Goal: Task Accomplishment & Management: Manage account settings

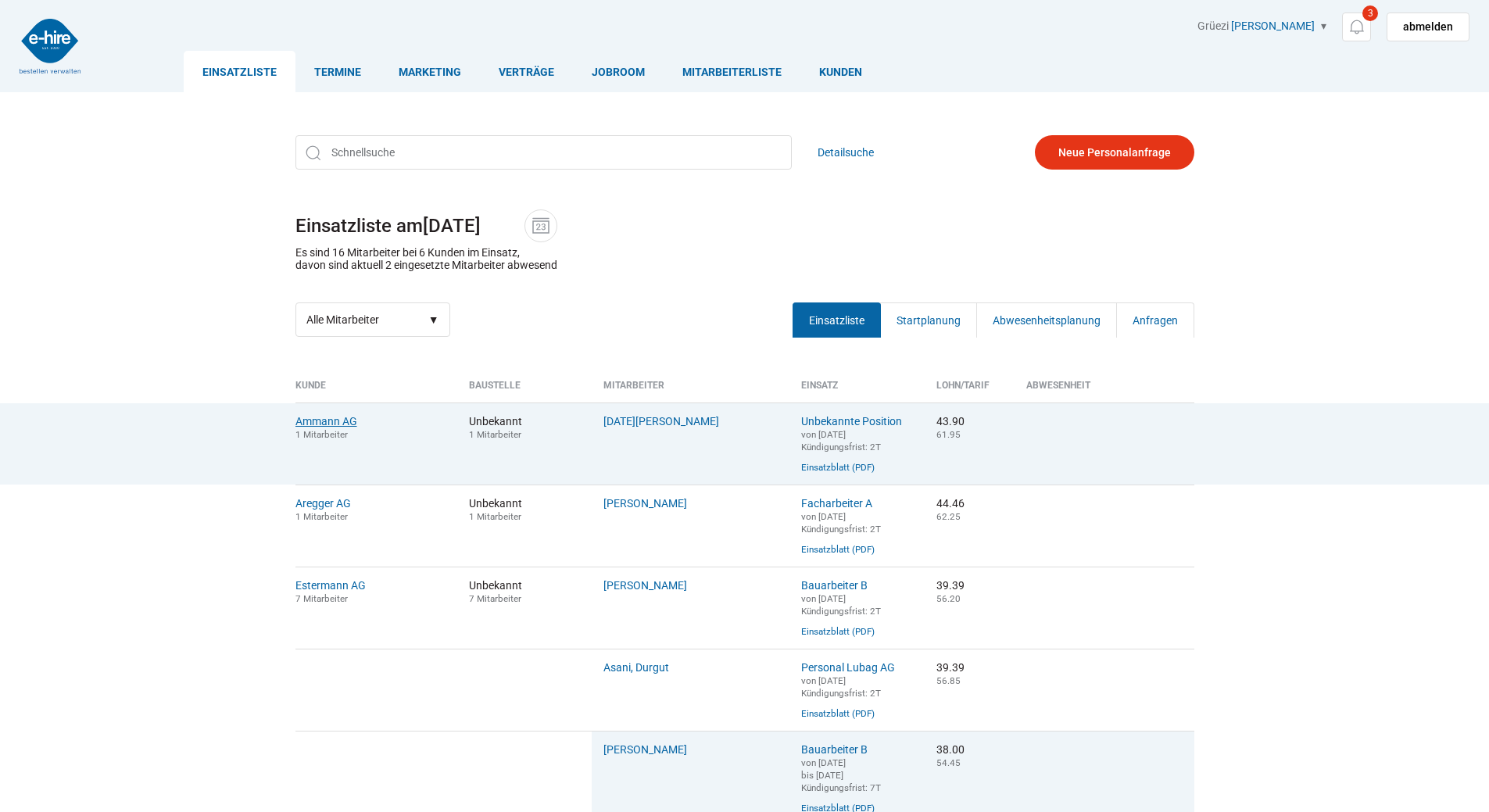
click at [306, 422] on link "Ammann AG" at bounding box center [326, 421] width 62 height 12
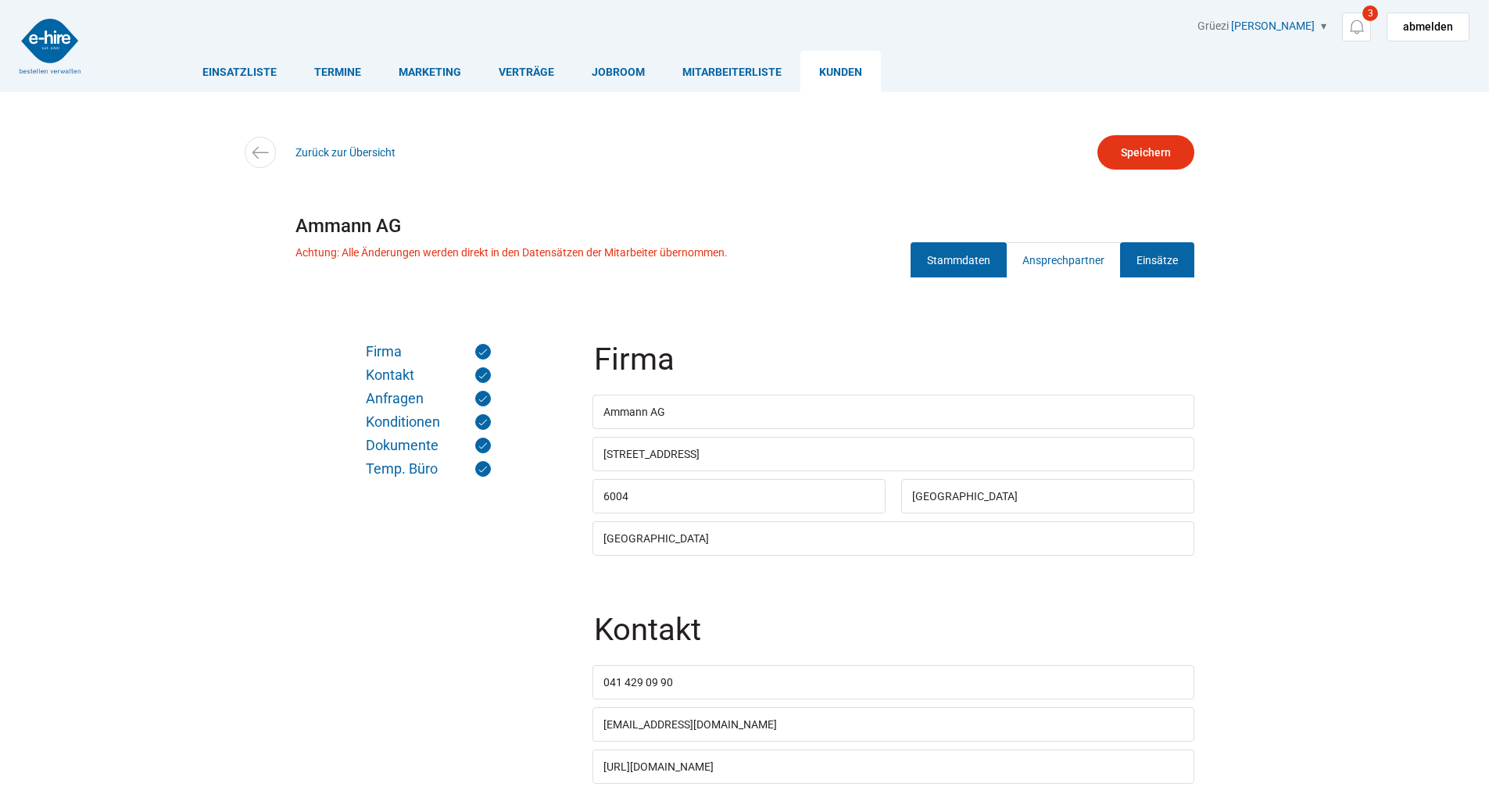
click at [1138, 261] on link "Einsätze" at bounding box center [1157, 260] width 74 height 35
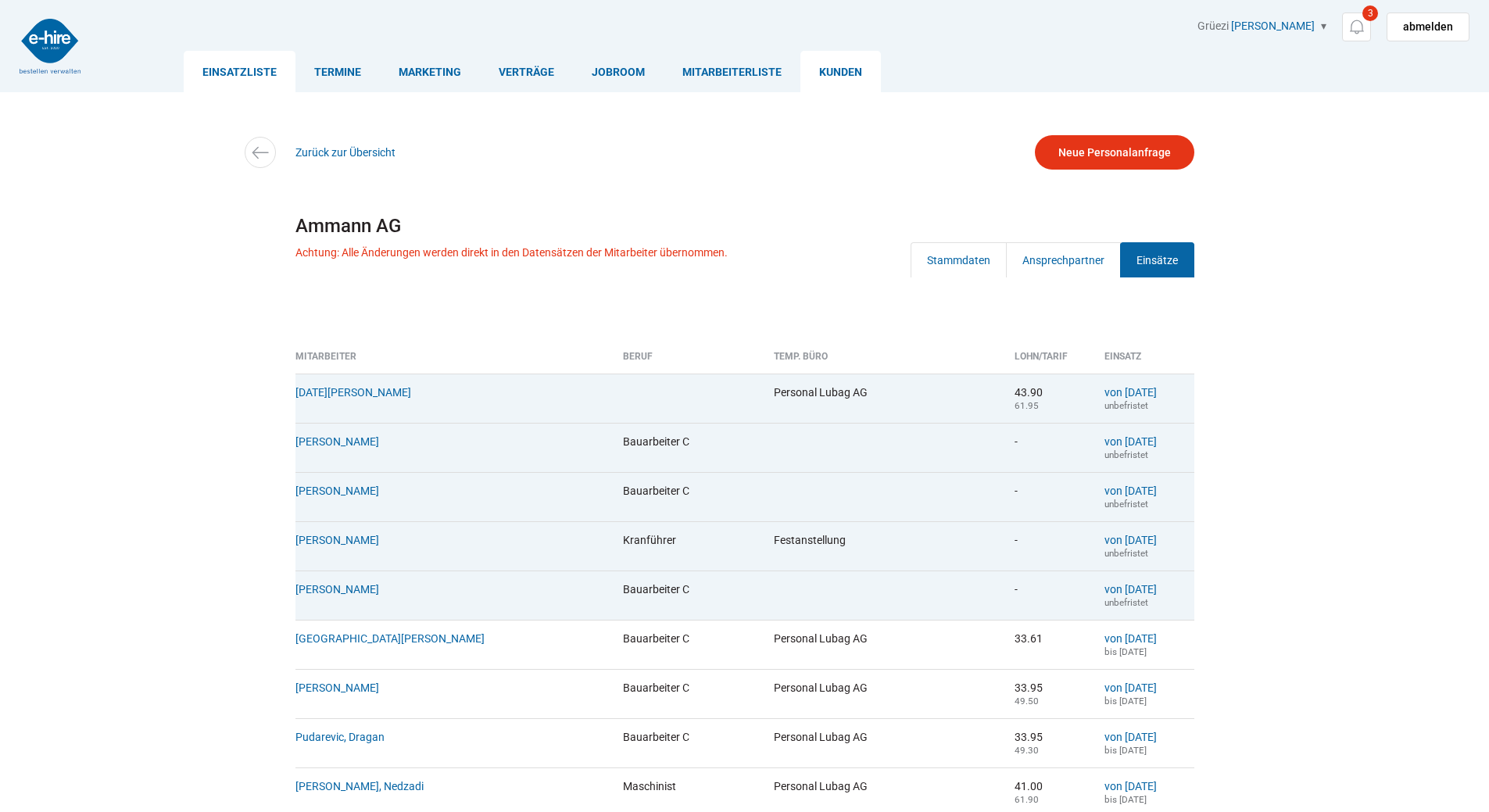
click at [247, 69] on link "Einsatzliste" at bounding box center [240, 71] width 112 height 42
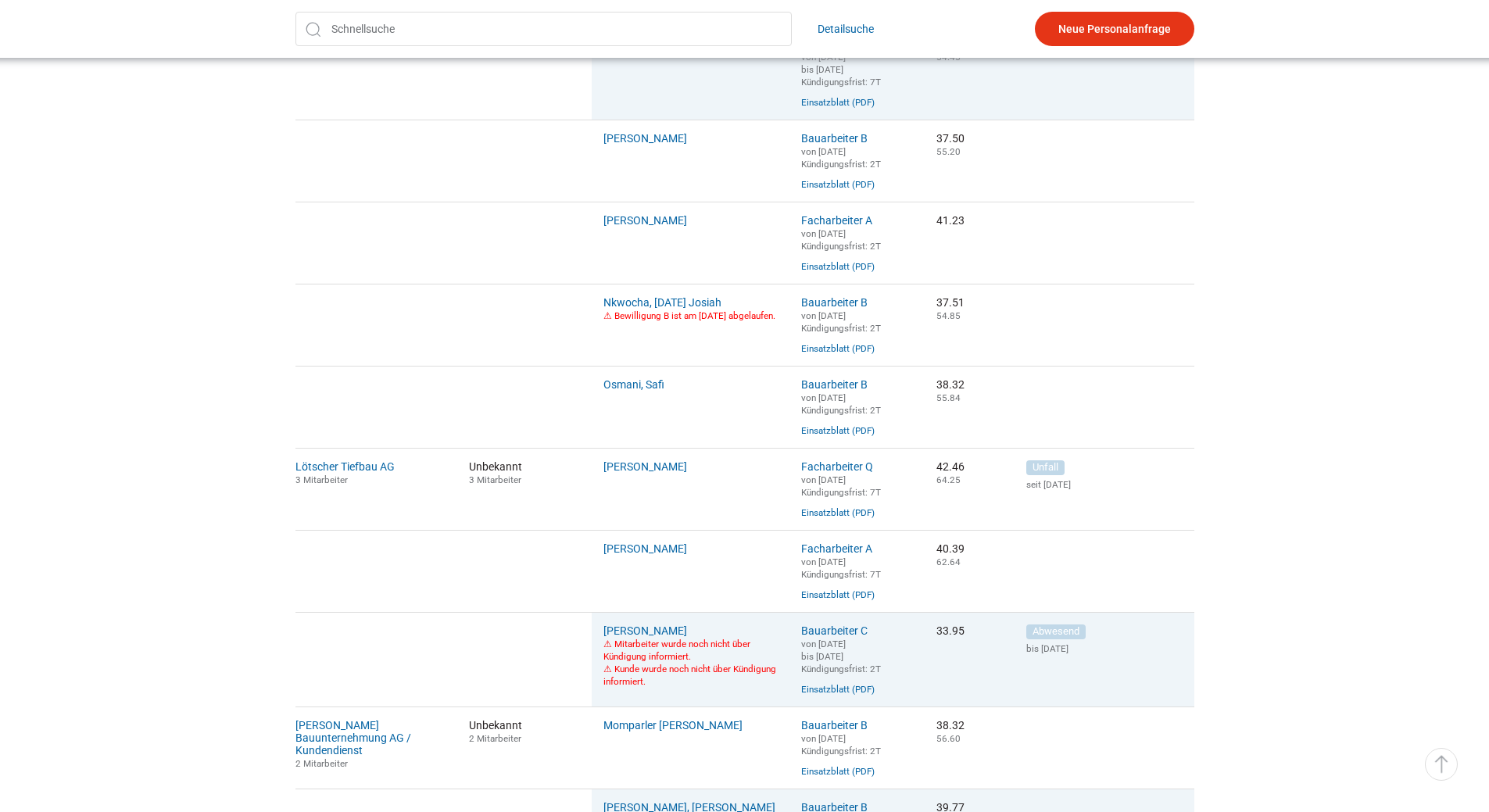
scroll to position [860, 0]
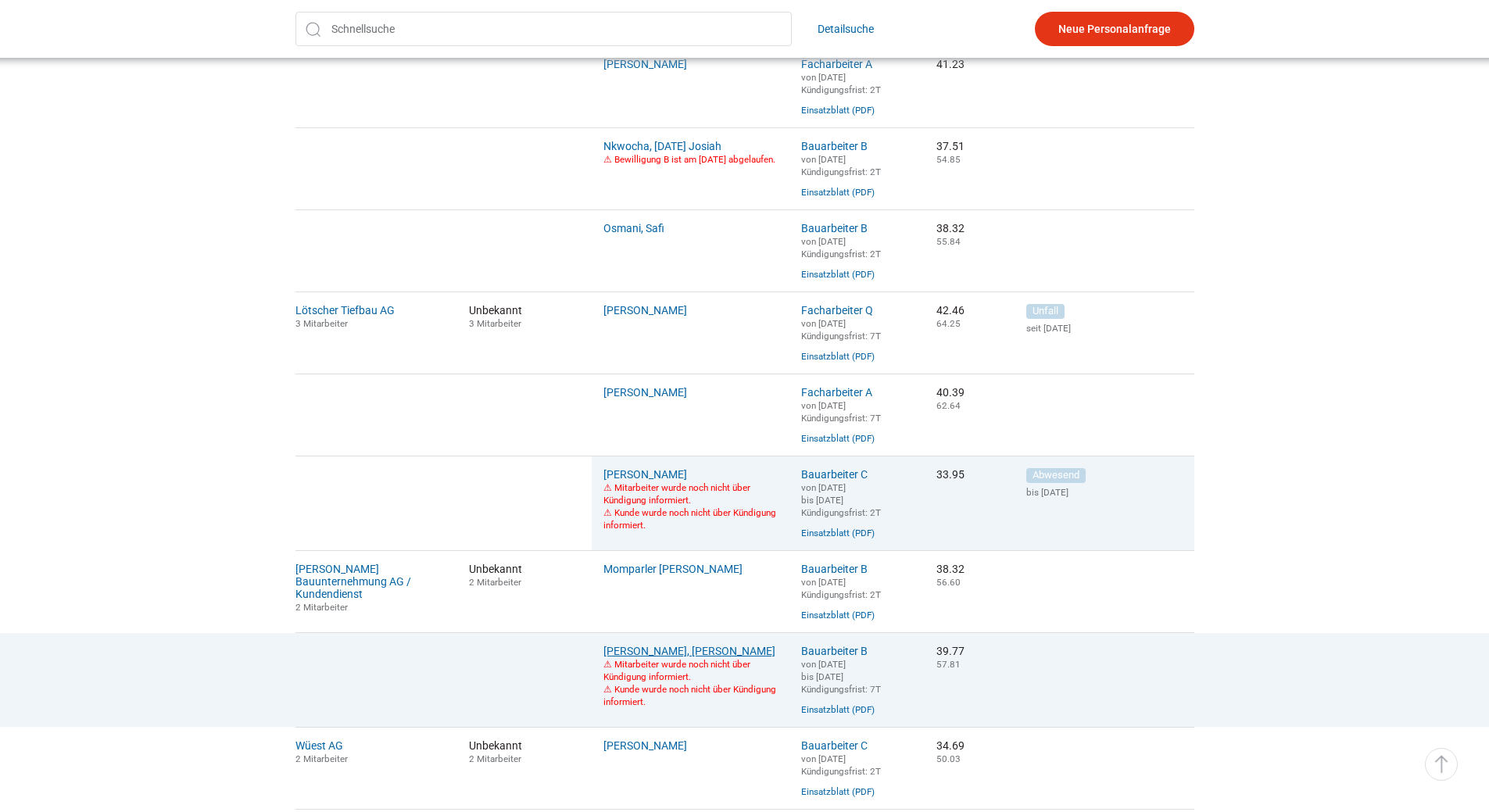
click at [697, 657] on link "[PERSON_NAME], [PERSON_NAME]" at bounding box center [689, 650] width 172 height 12
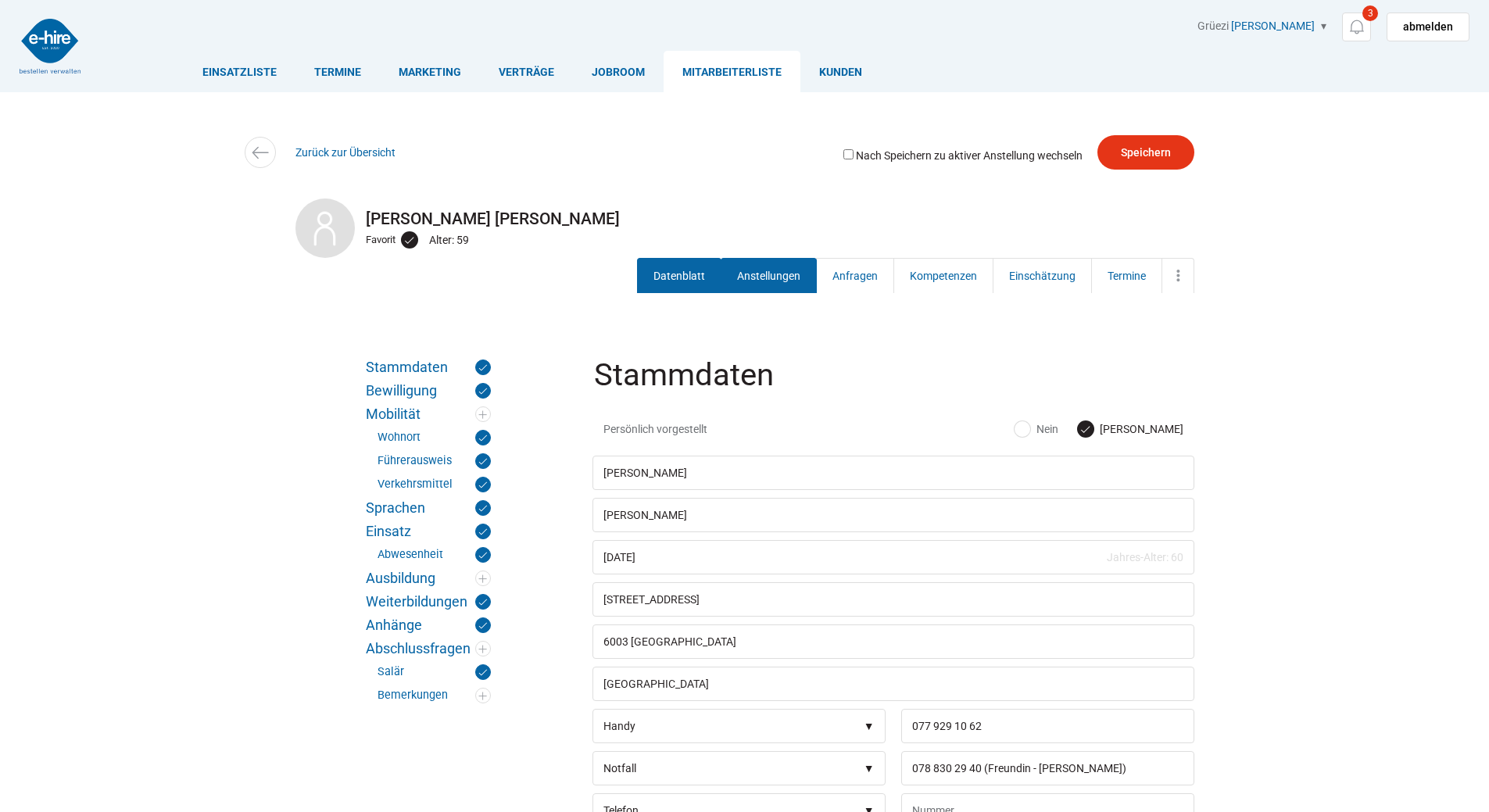
click at [766, 280] on link "Anstellungen" at bounding box center [768, 275] width 96 height 35
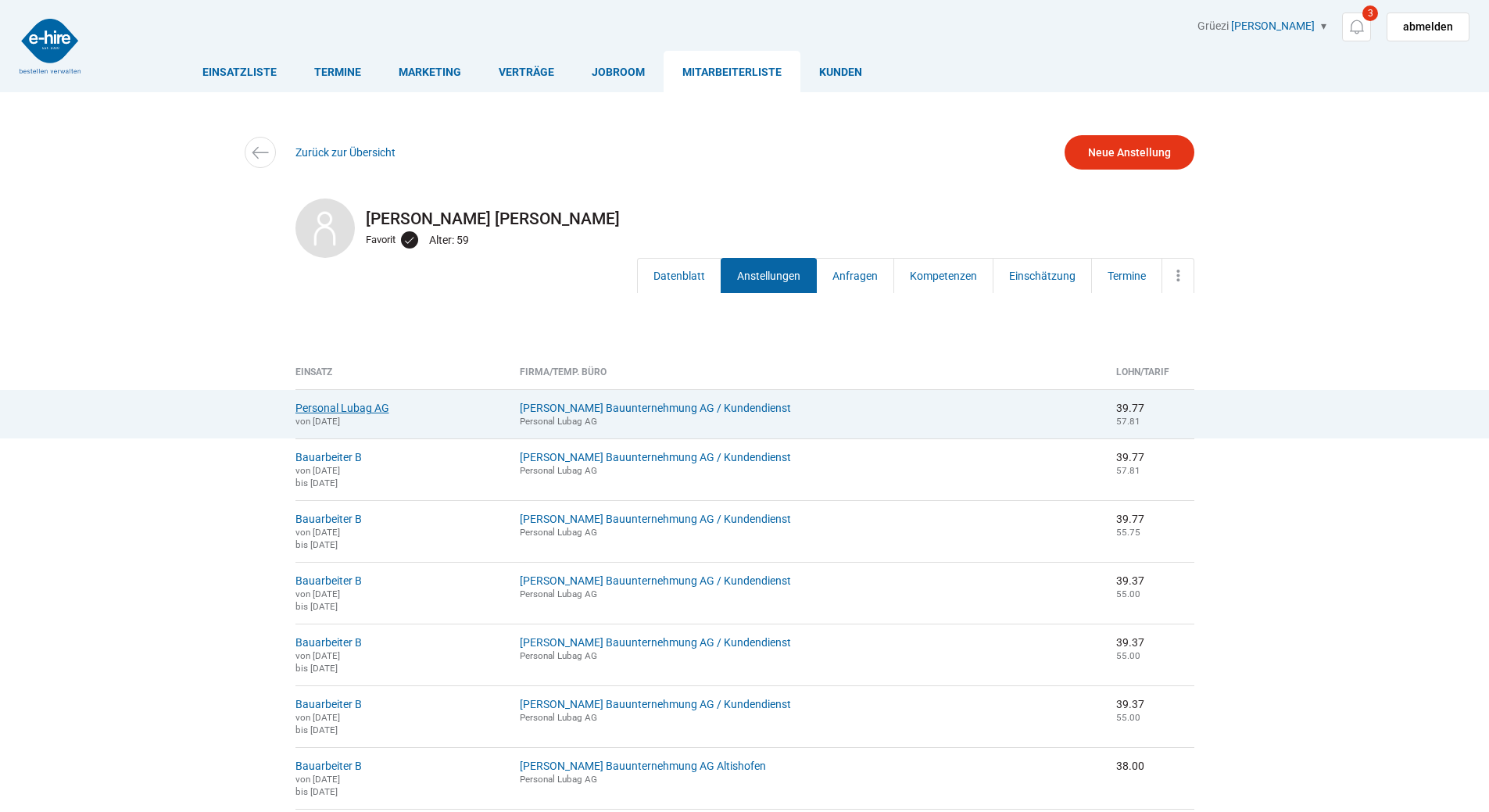
click at [337, 403] on link "Personal Lubag AG" at bounding box center [342, 408] width 94 height 12
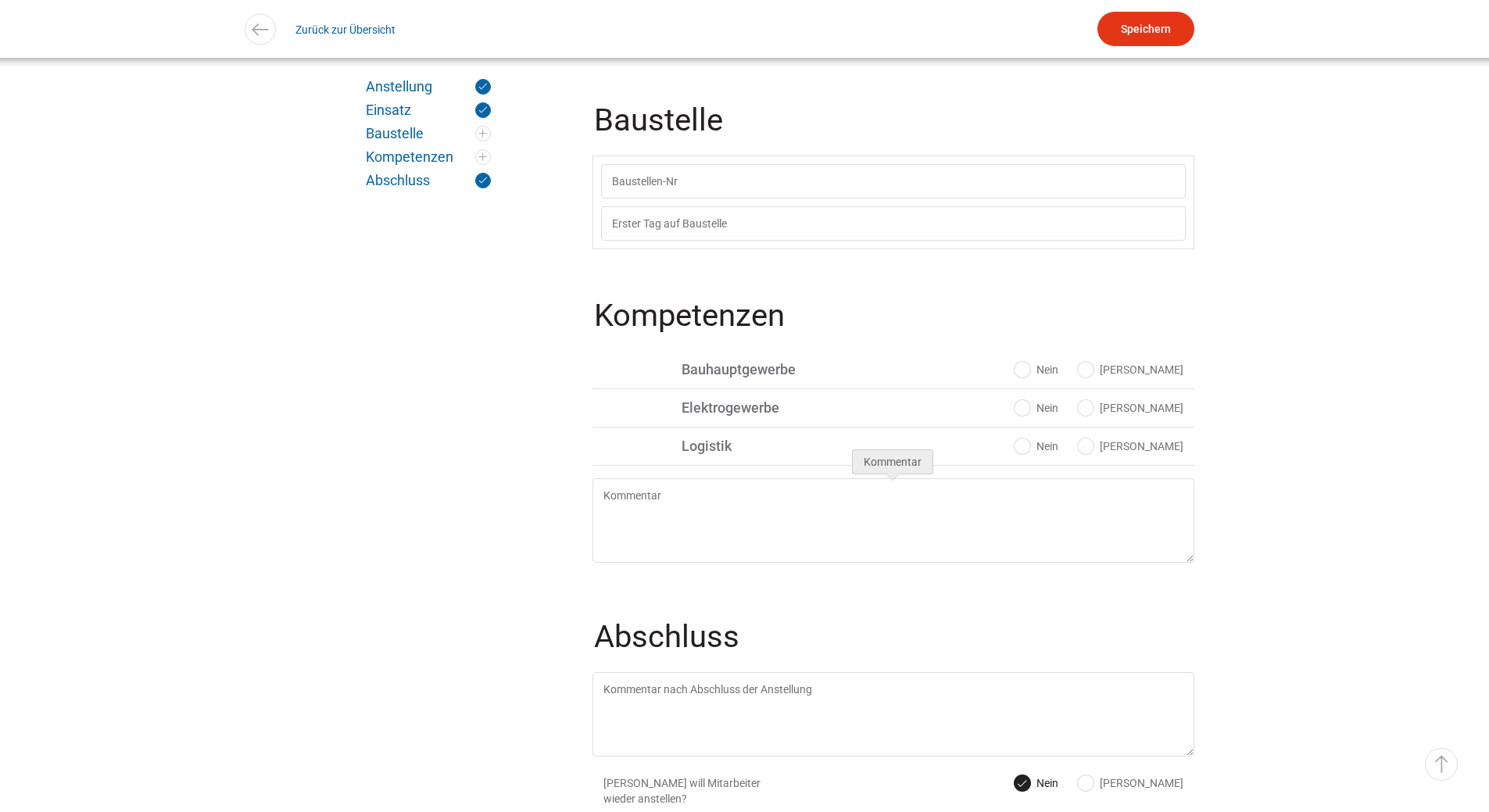
scroll to position [1307, 0]
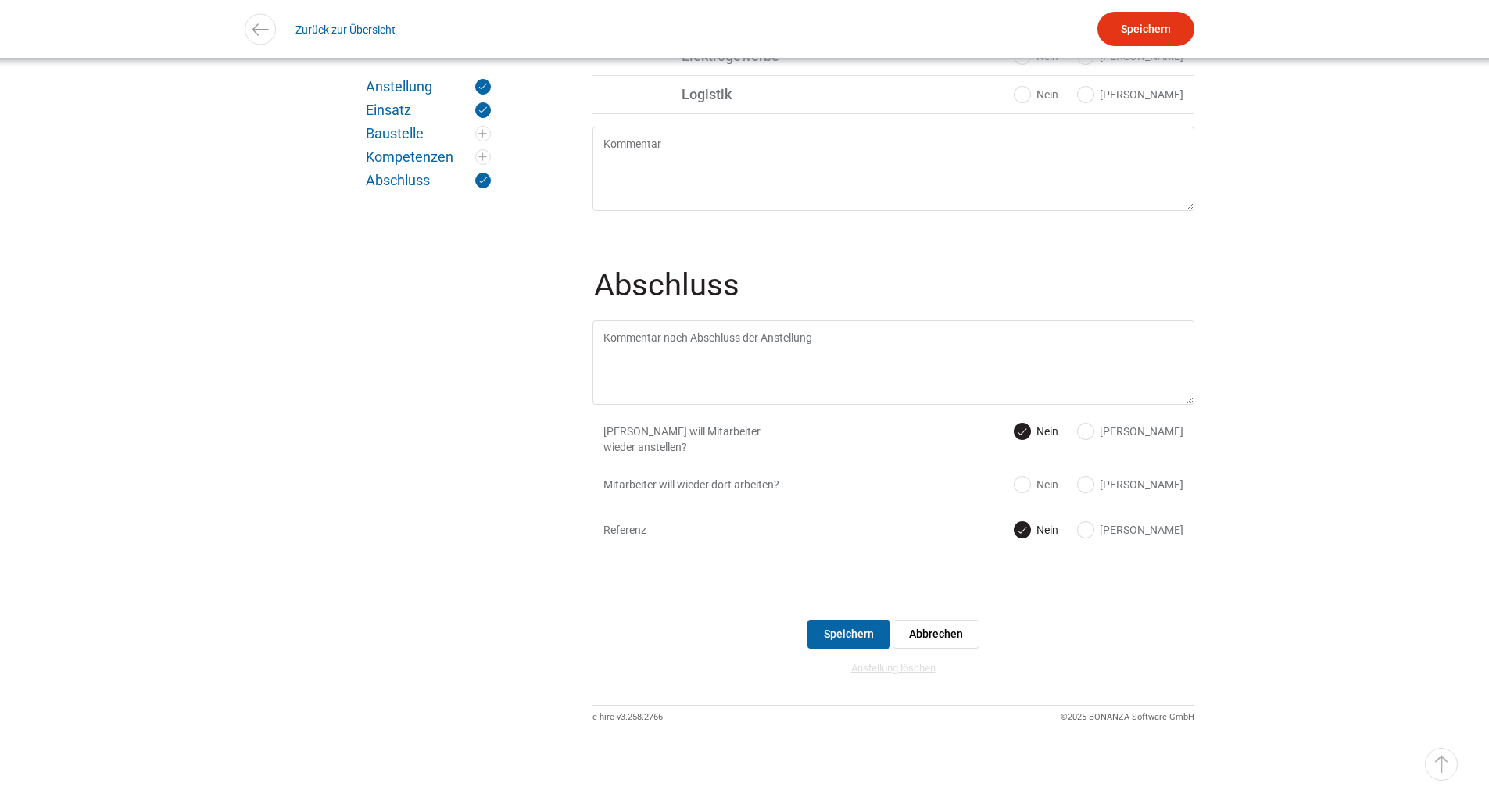
click at [895, 667] on link "Anstellung löschen" at bounding box center [893, 667] width 85 height 11
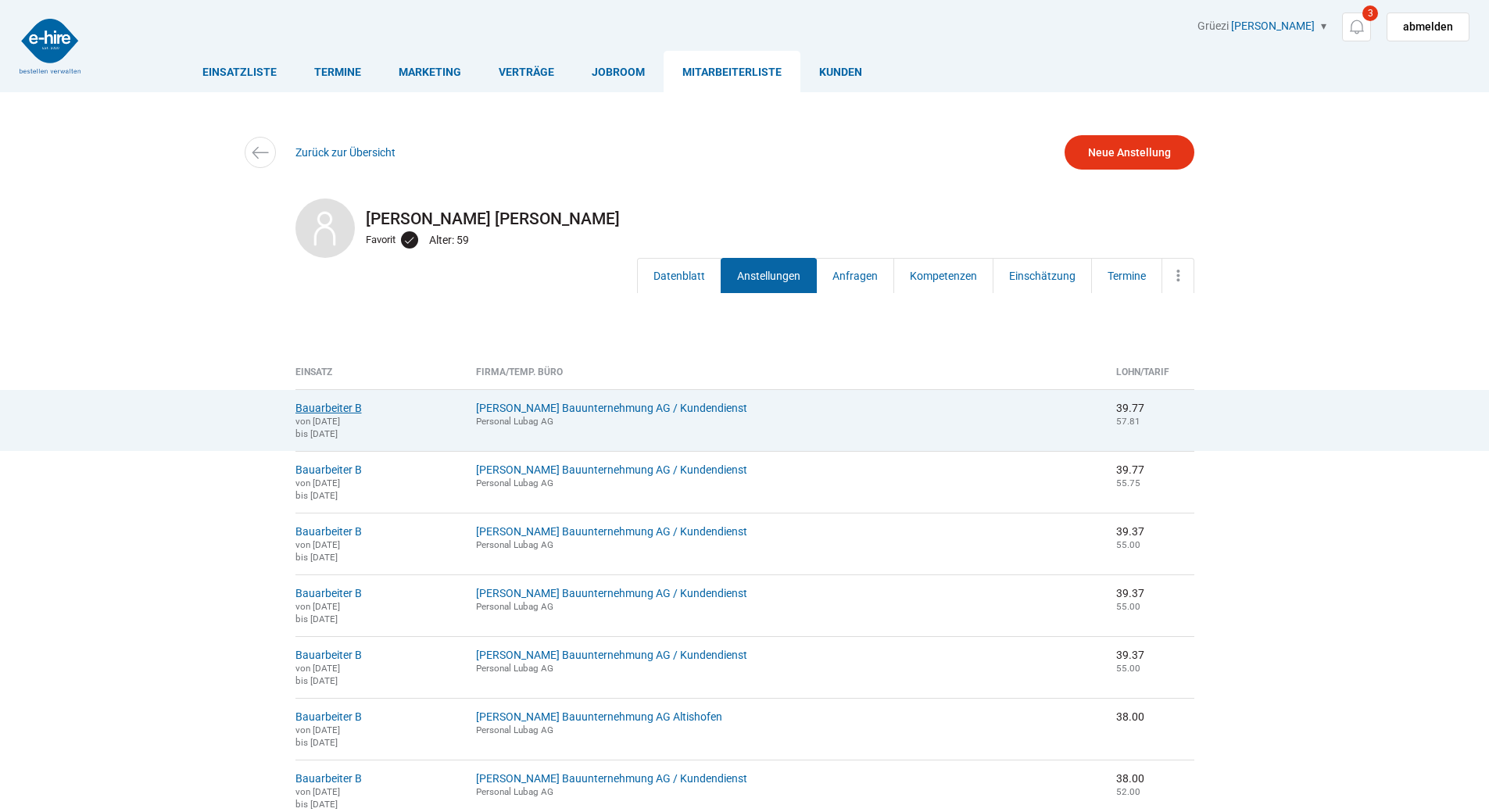
click at [322, 408] on link "Bauarbeiter B" at bounding box center [329, 408] width 67 height 12
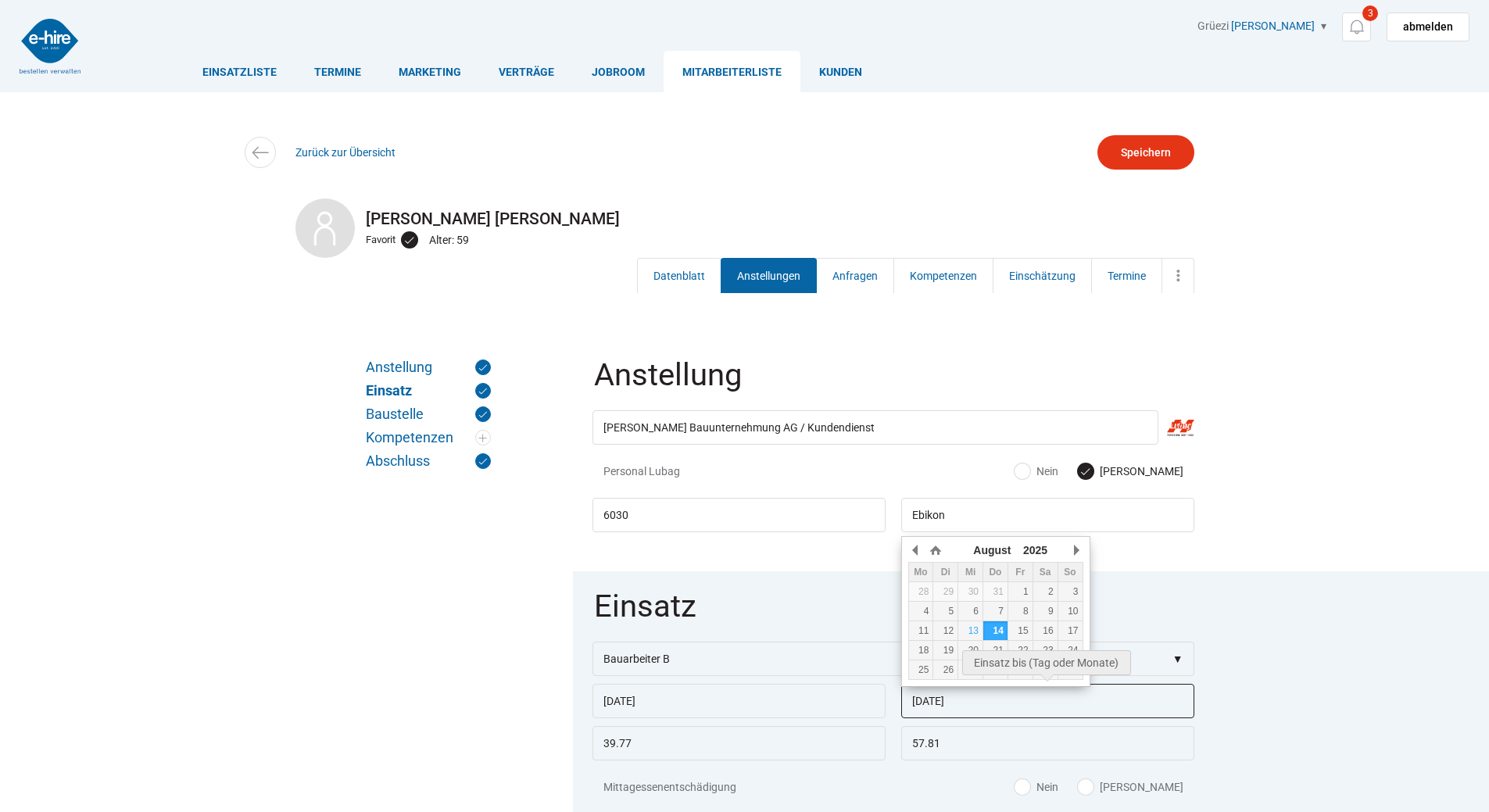
drag, startPoint x: 920, startPoint y: 698, endPoint x: 771, endPoint y: 704, distance: 149.1
click at [771, 684] on div "23.04.2025 14.08.2025" at bounding box center [893, 684] width 602 height 0
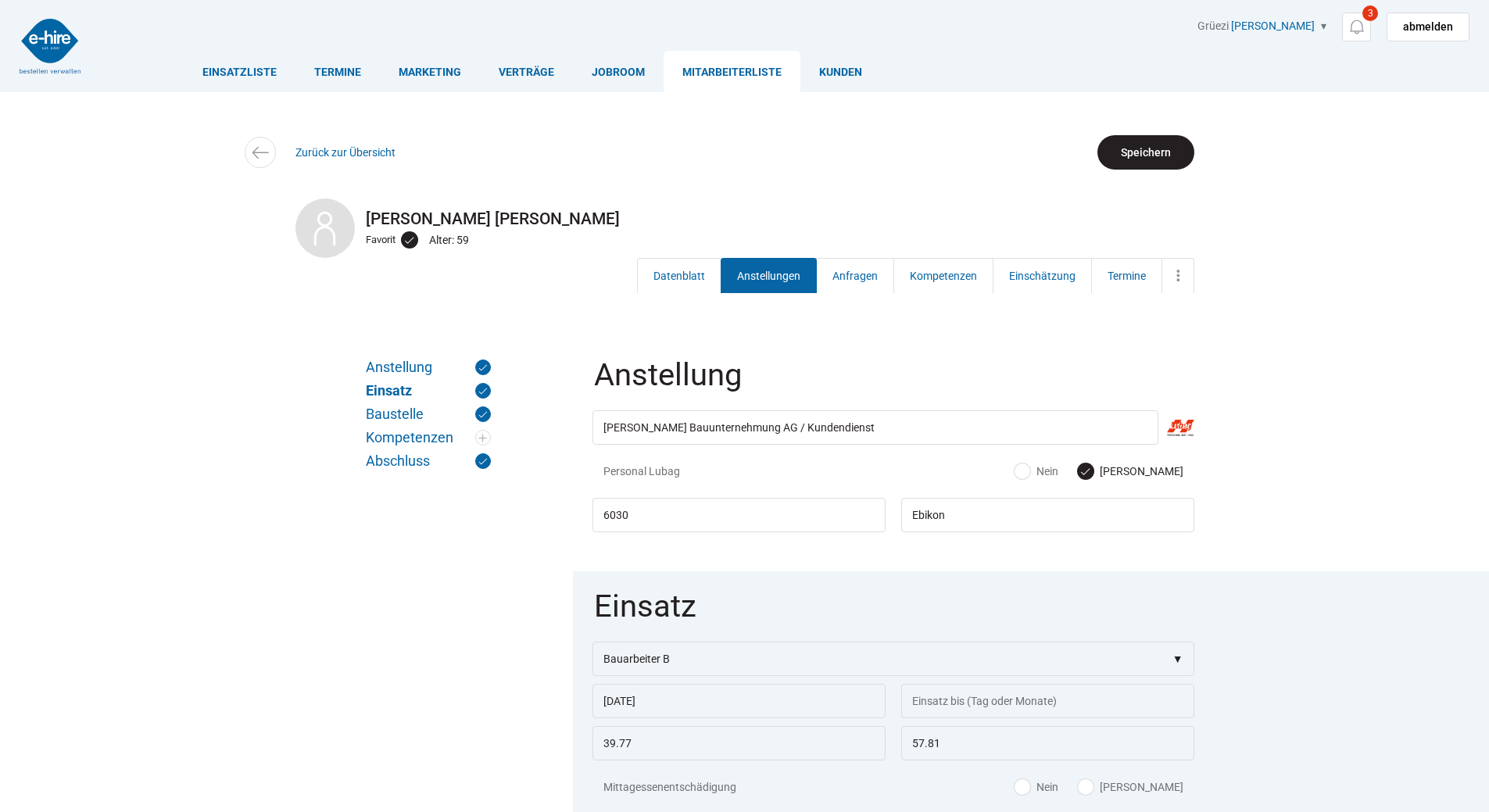
click at [1159, 157] on input "Speichern" at bounding box center [1146, 152] width 97 height 34
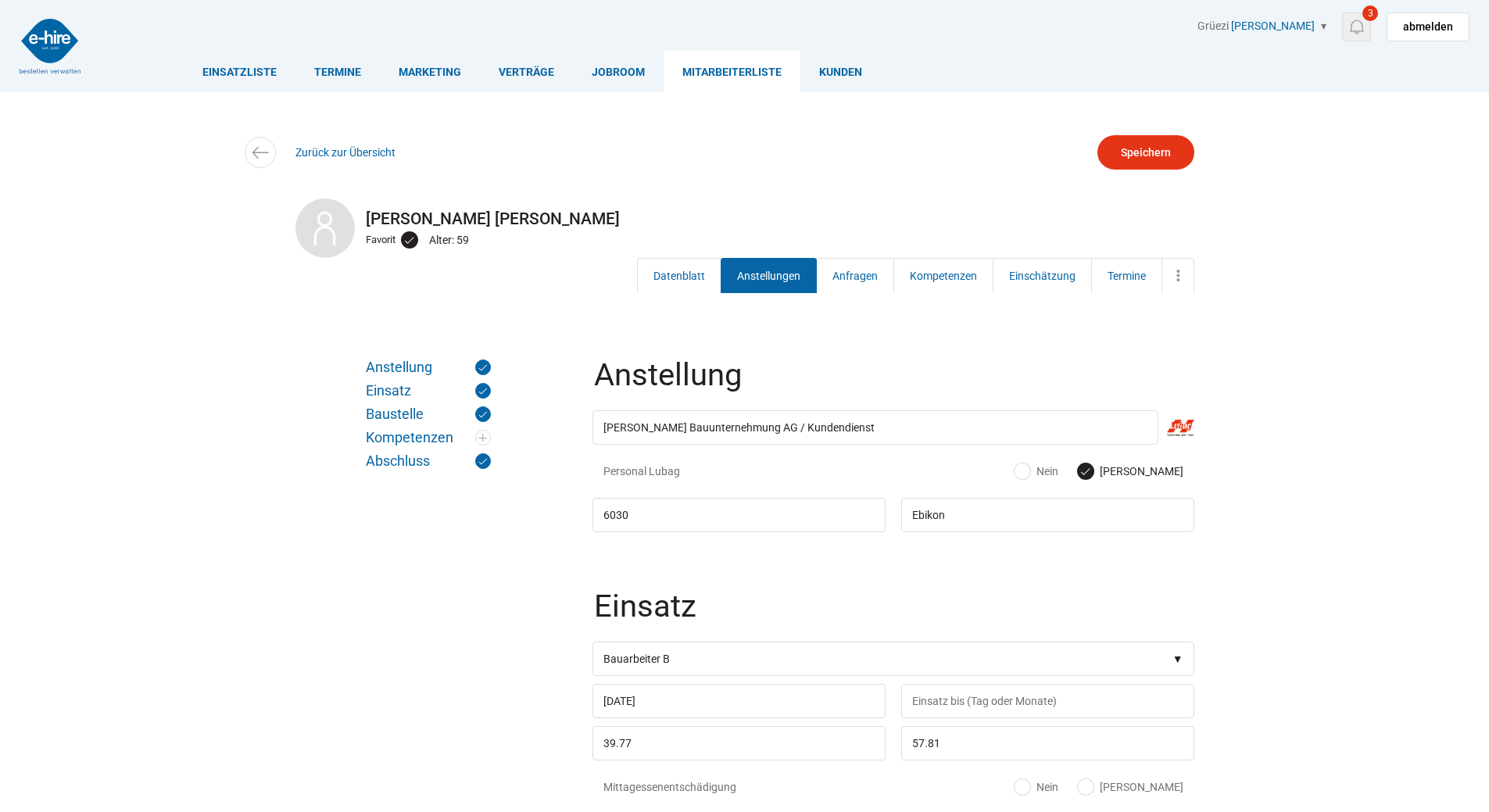
click at [1355, 19] on img at bounding box center [1357, 27] width 20 height 20
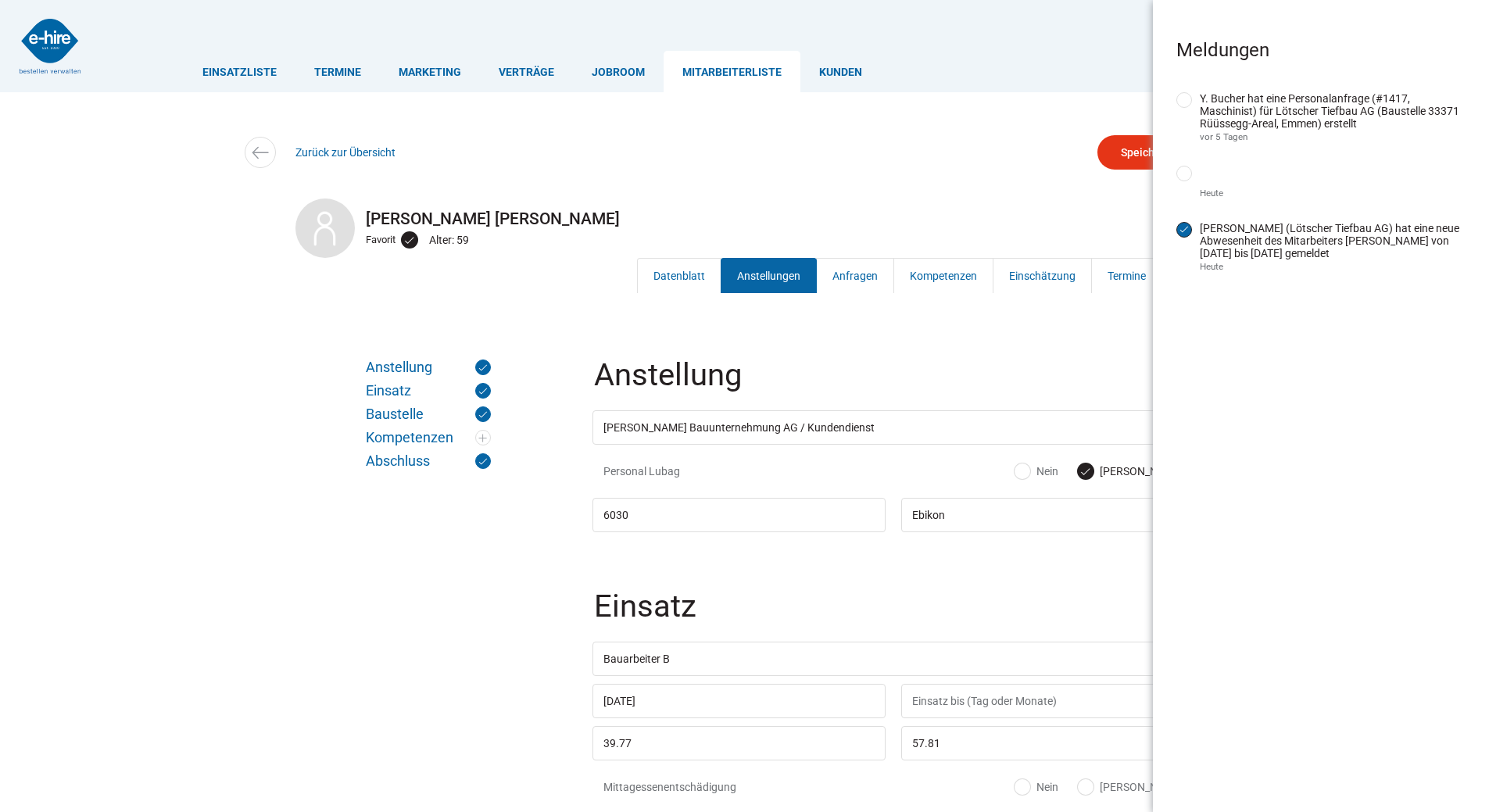
click at [1191, 235] on input "erledigt" at bounding box center [1184, 229] width 15 height 15
click at [1185, 182] on input "erledigt" at bounding box center [1184, 173] width 15 height 15
click at [1186, 99] on input "erledigt" at bounding box center [1184, 100] width 15 height 15
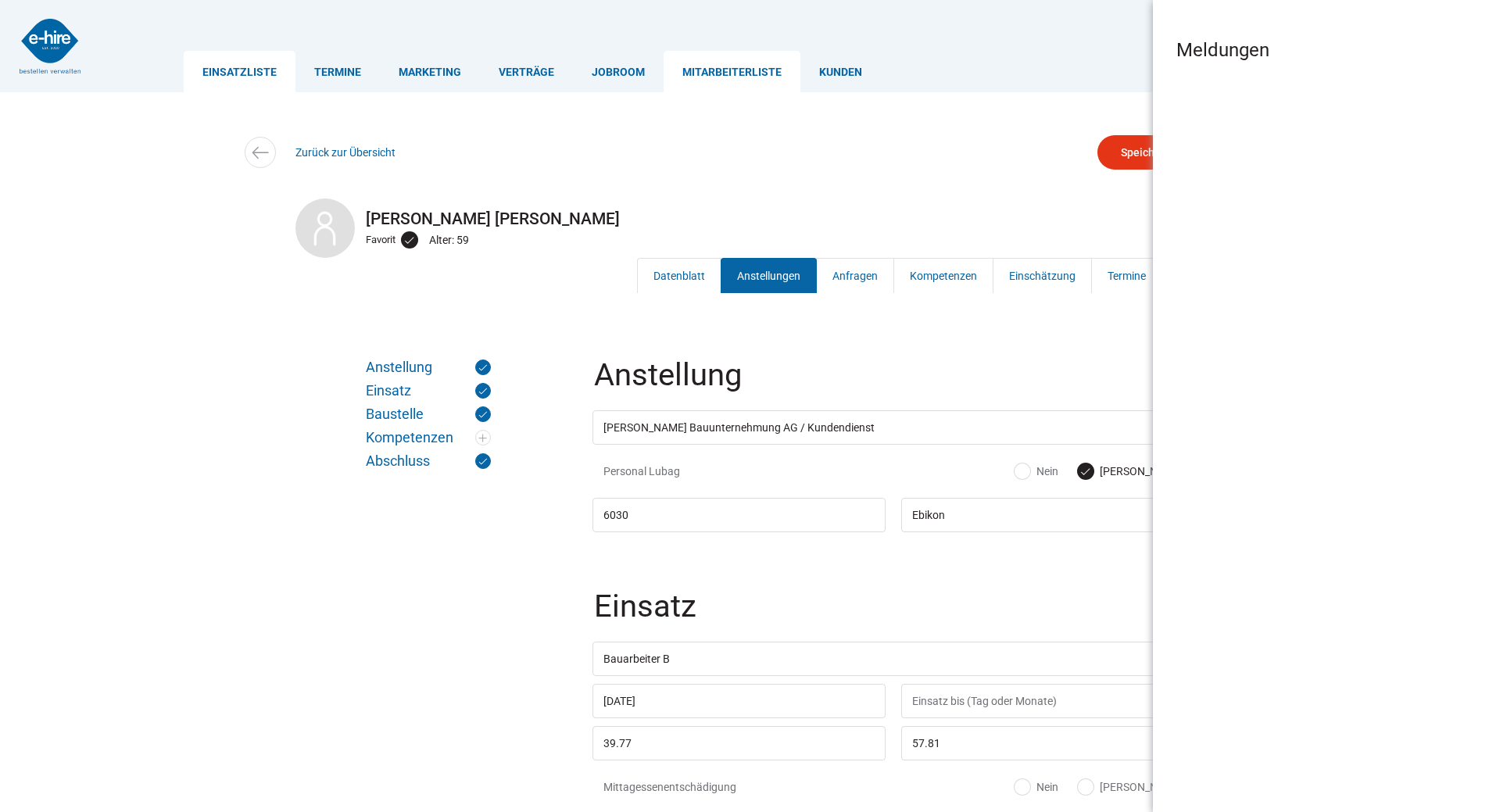
click at [235, 76] on link "Einsatzliste" at bounding box center [240, 71] width 112 height 42
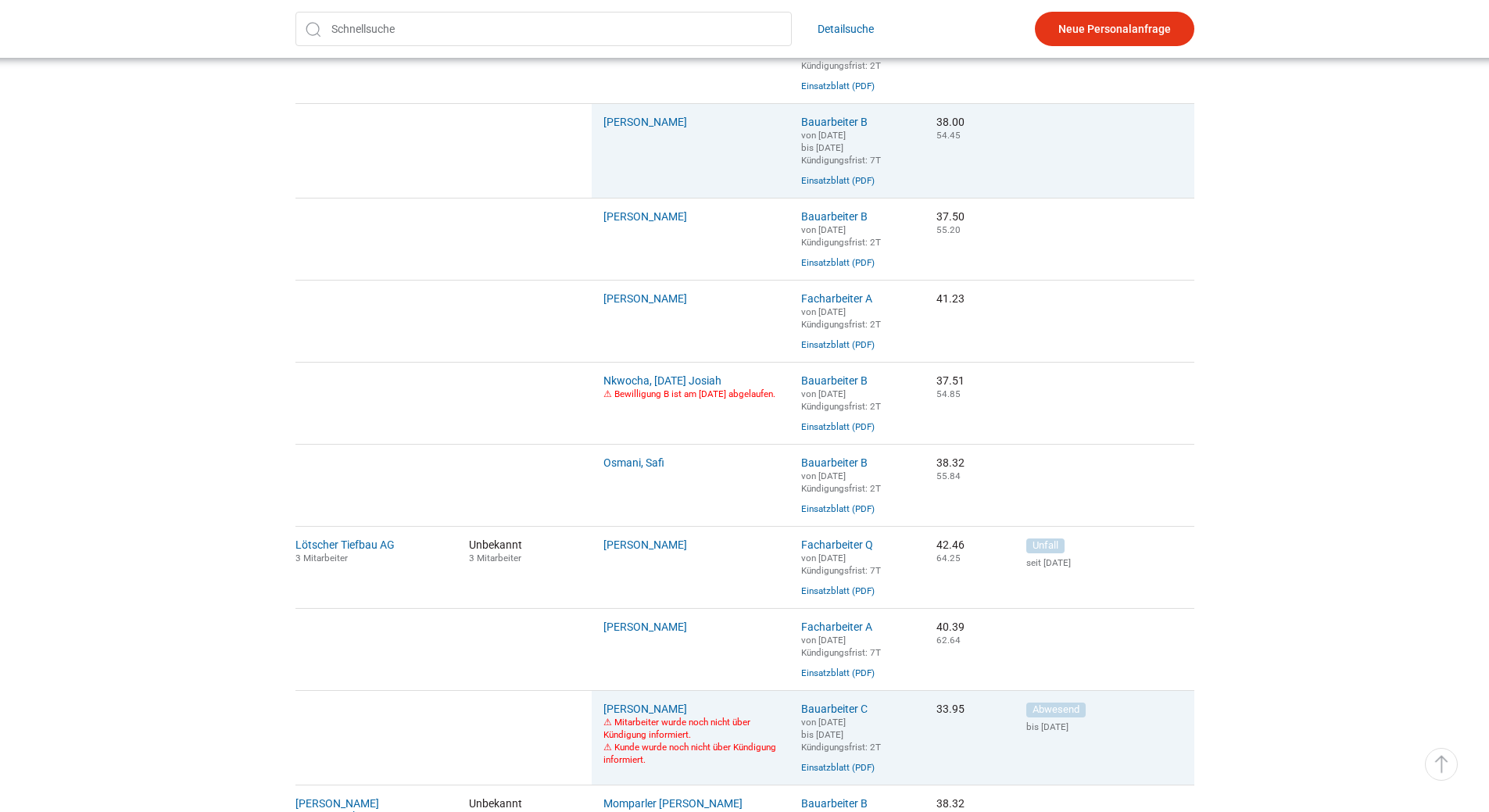
scroll to position [156, 0]
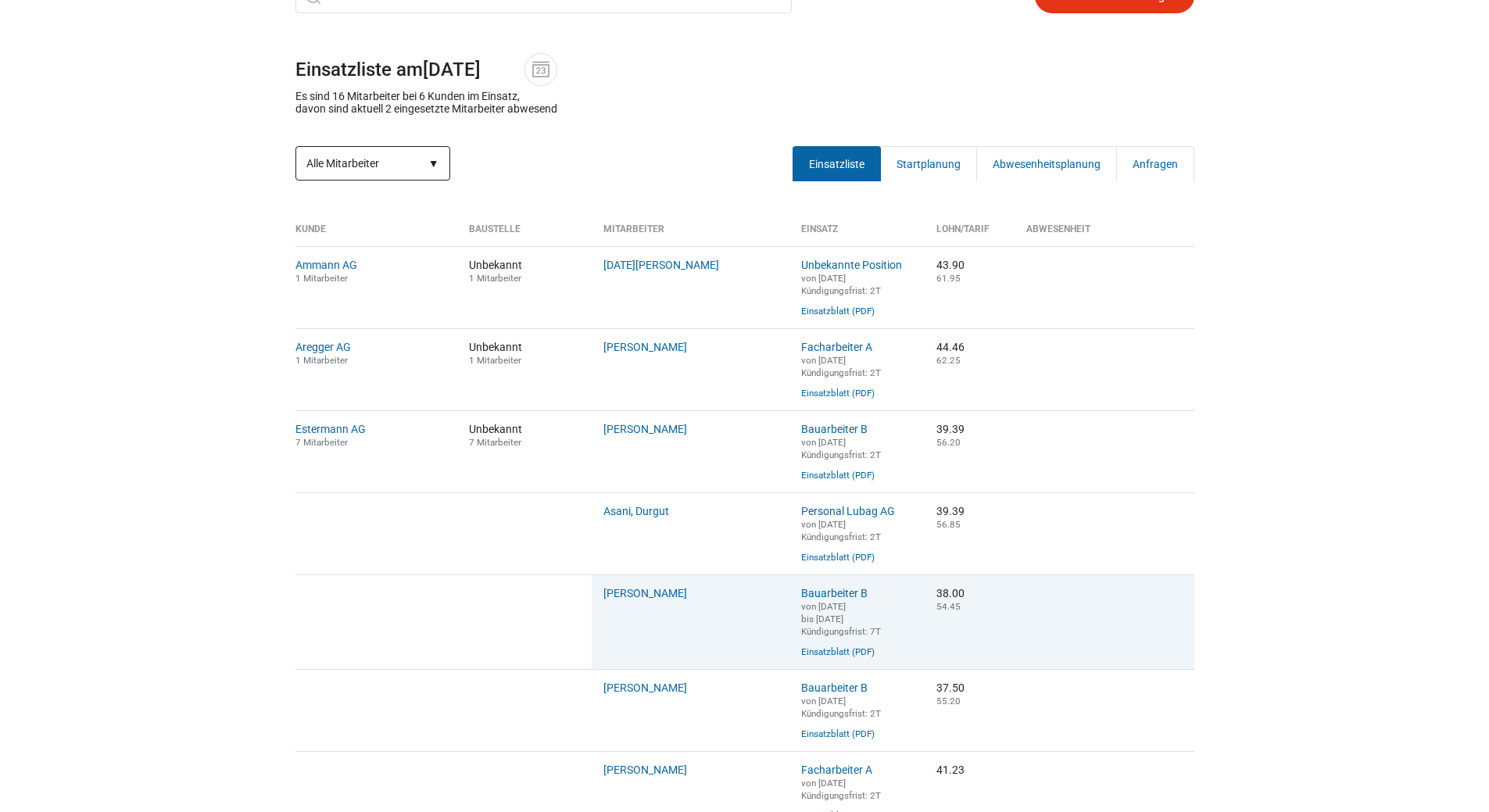
click at [376, 154] on select "Alle Mitarbeiter Abwesende Mitarbeiter Neue Mitarbeiter" at bounding box center [373, 164] width 155 height 34
select select "?date=&filter=abwesend"
click at [296, 147] on select "Alle Mitarbeiter Abwesende Mitarbeiter Neue Mitarbeiter" at bounding box center [373, 164] width 155 height 34
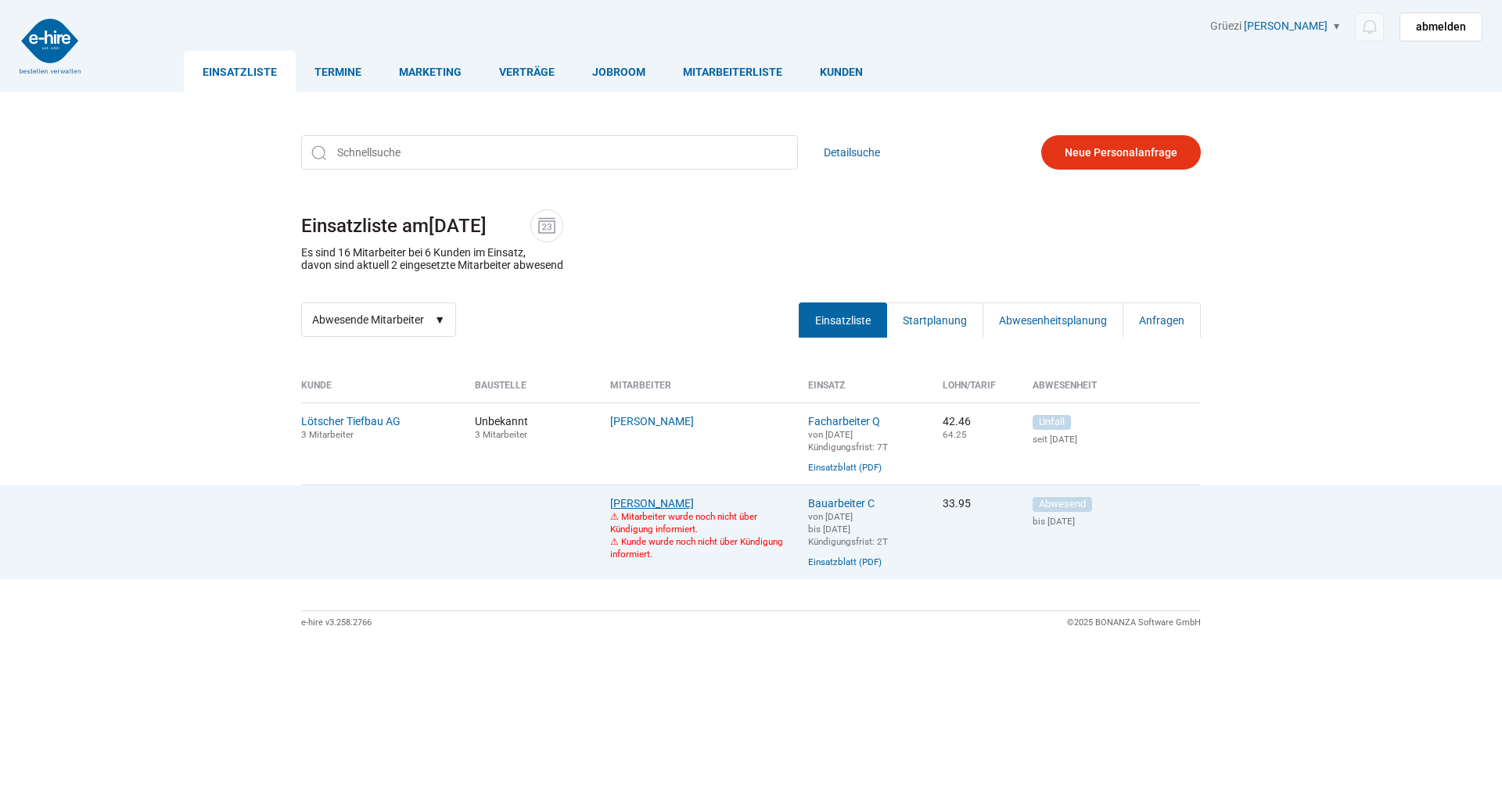
click at [654, 510] on link "Orji, Anthony" at bounding box center [652, 503] width 84 height 12
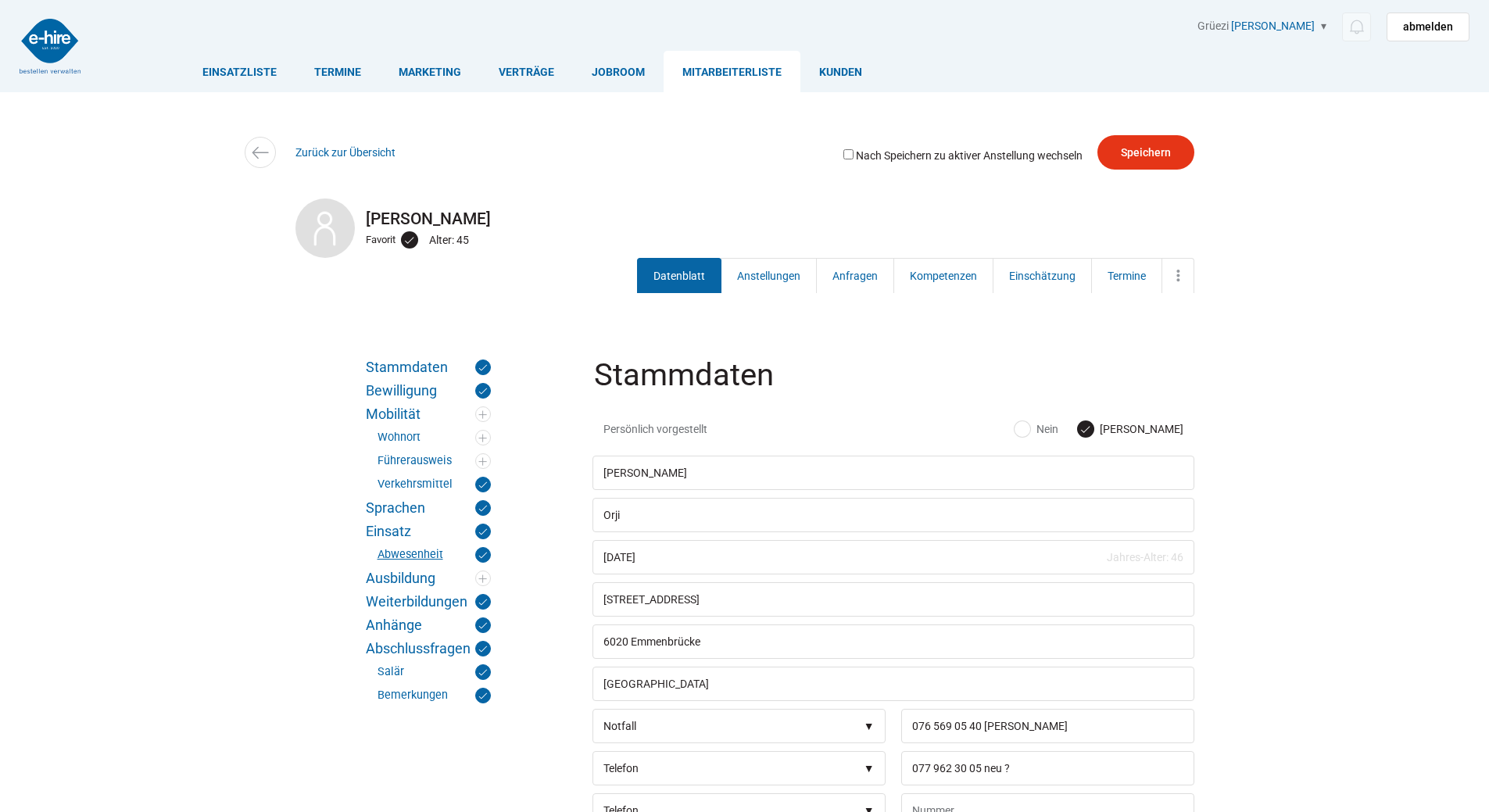
click at [397, 557] on link "Abwesenheit" at bounding box center [434, 555] width 113 height 15
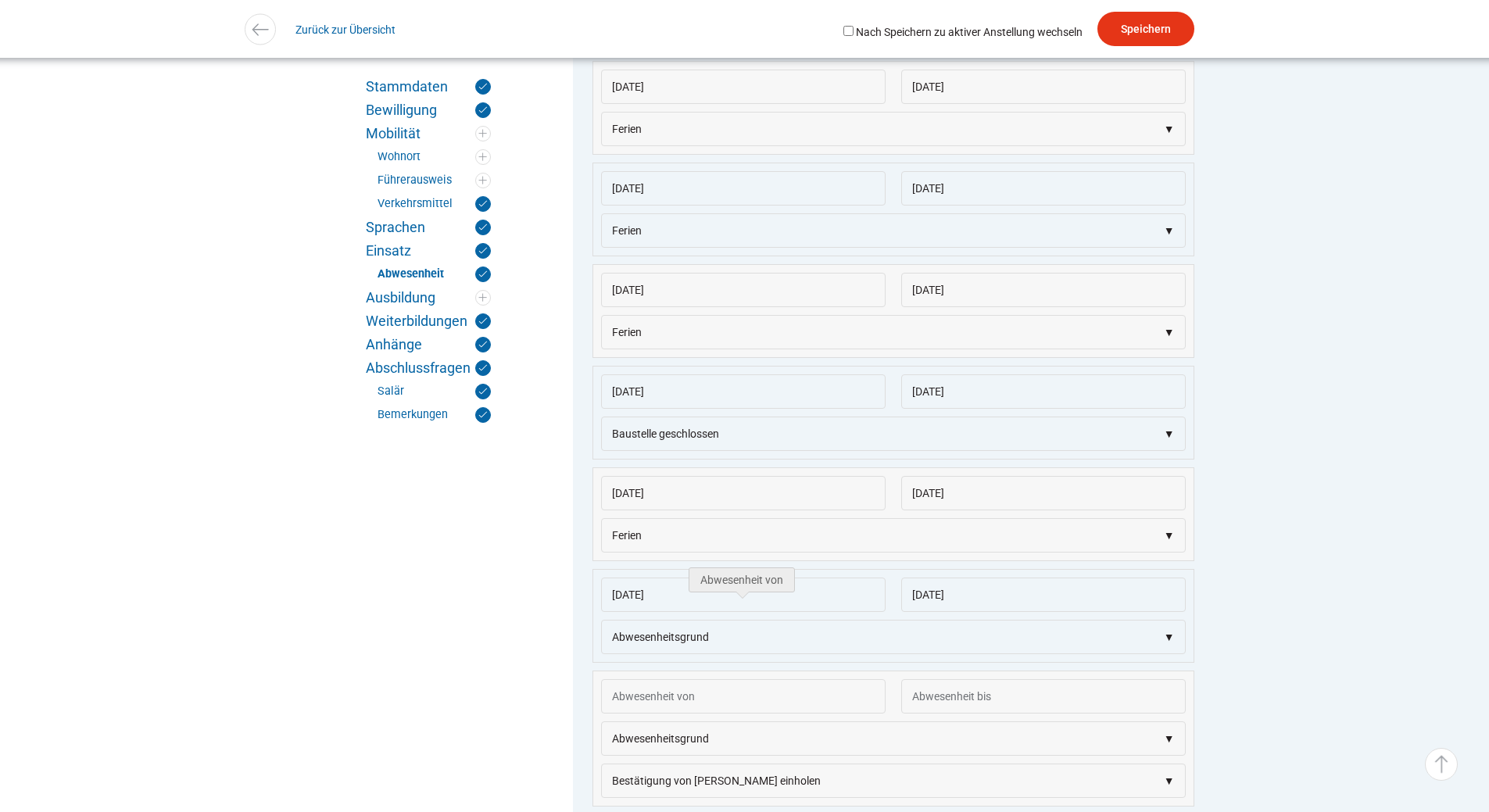
scroll to position [2547, 0]
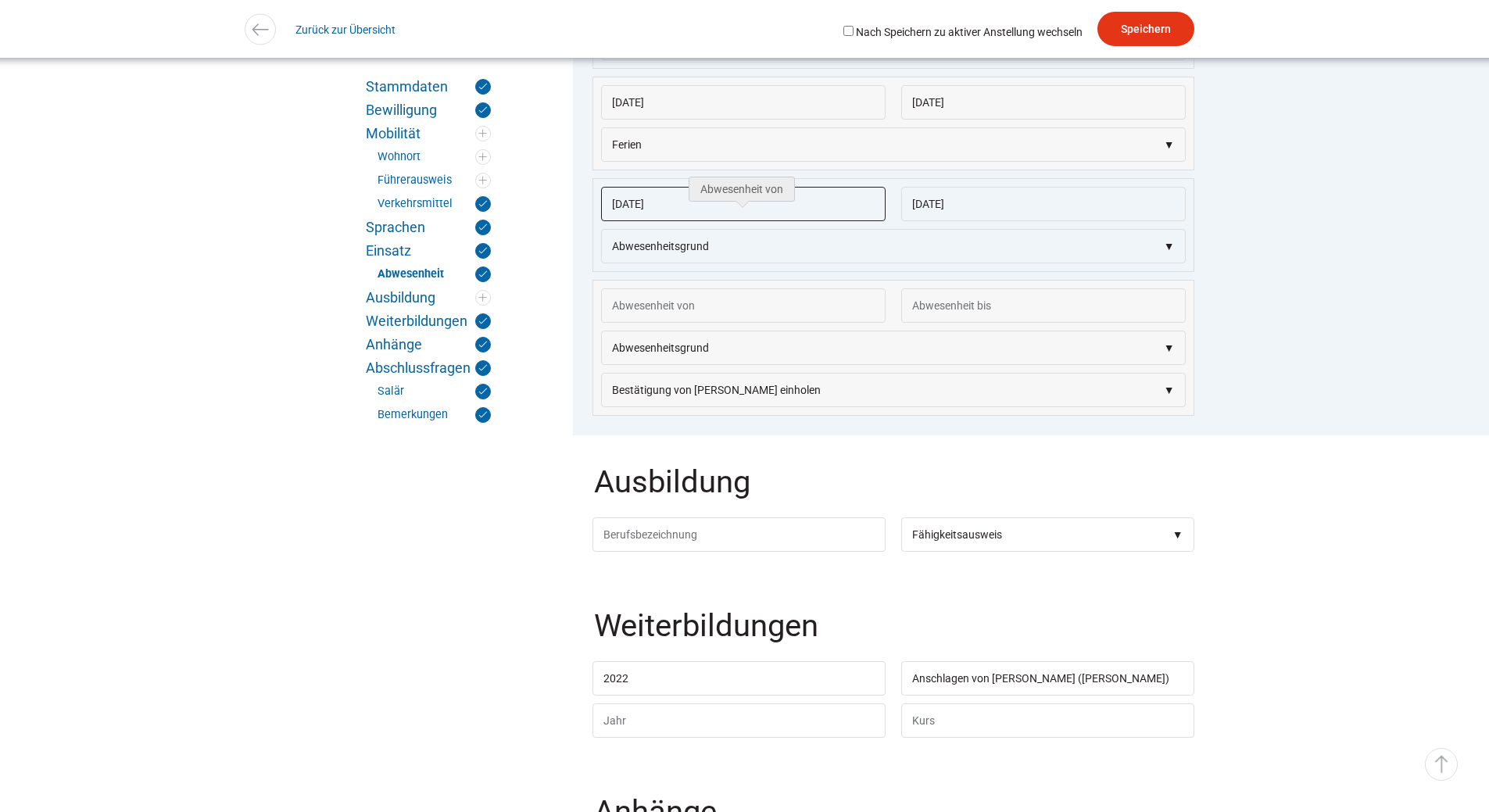
drag, startPoint x: 686, startPoint y: 235, endPoint x: 440, endPoint y: 169, distance: 254.7
click at [440, 169] on div "Stammdaten Bewilligung Mobilität Wohnort Führerausweis Verkehrsmittel Sprachen …" at bounding box center [744, 12] width 938 height 4441
drag, startPoint x: 970, startPoint y: 224, endPoint x: 764, endPoint y: 194, distance: 208.2
click at [764, 194] on div "13.08.2022 04.09.2022 Abwesenheitsgrund Krank Unfall Blautage Schlechtwetter Ba…" at bounding box center [893, 43] width 602 height 745
click at [1172, 263] on select"] "Abwesenheitsgrund Krank Unfall Blautage Schlechtwetter Baustelle geschlossen Ar…" at bounding box center [893, 246] width 585 height 34
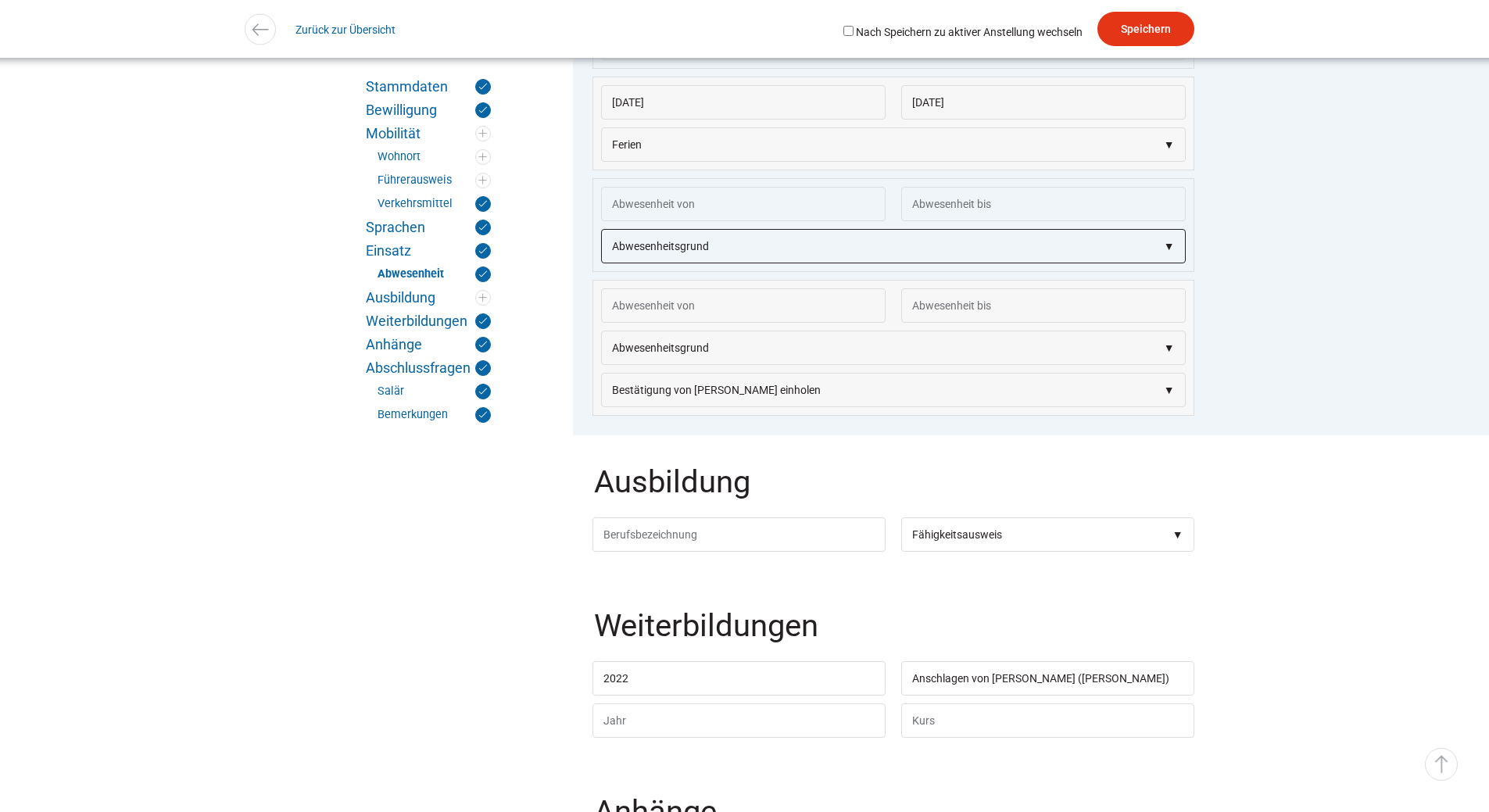
click at [601, 256] on select"] "Abwesenheitsgrund Krank Unfall Blautage Schlechtwetter Baustelle geschlossen Ar…" at bounding box center [893, 246] width 585 height 34
click at [1137, 30] on input "Speichern" at bounding box center [1146, 29] width 97 height 34
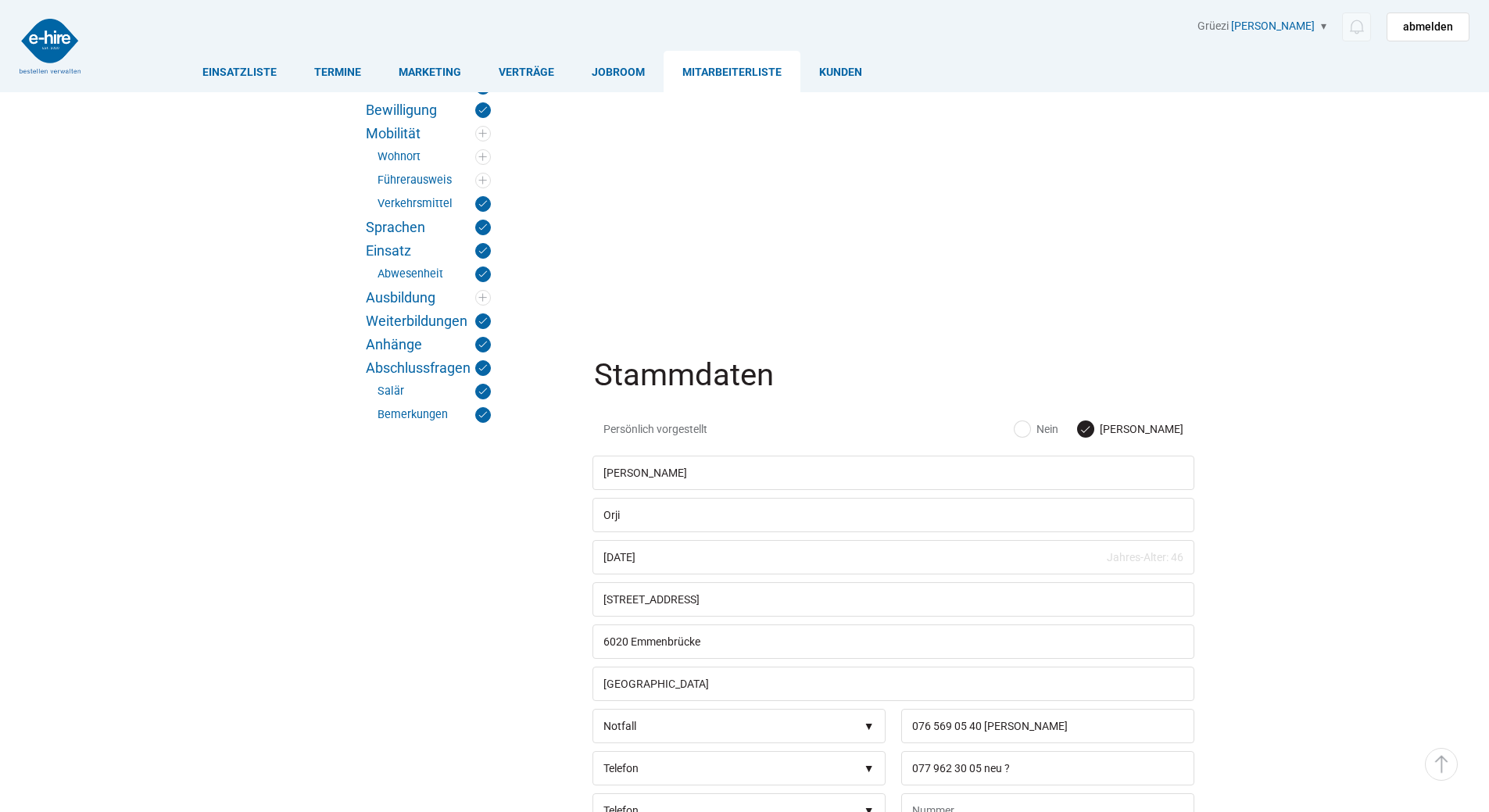
scroll to position [2547, 0]
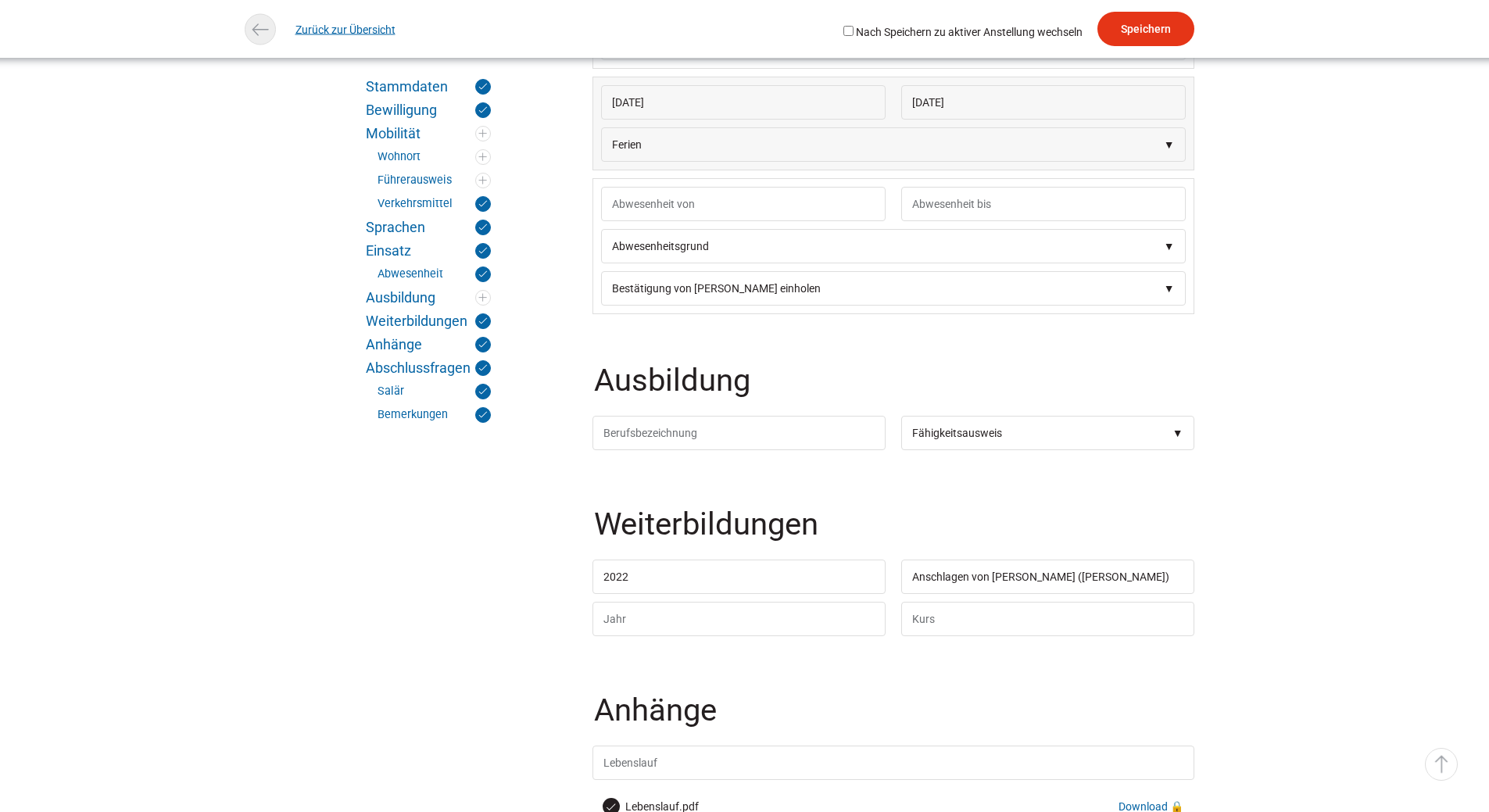
click at [323, 30] on link "Zurück zur Übersicht" at bounding box center [345, 29] width 100 height 35
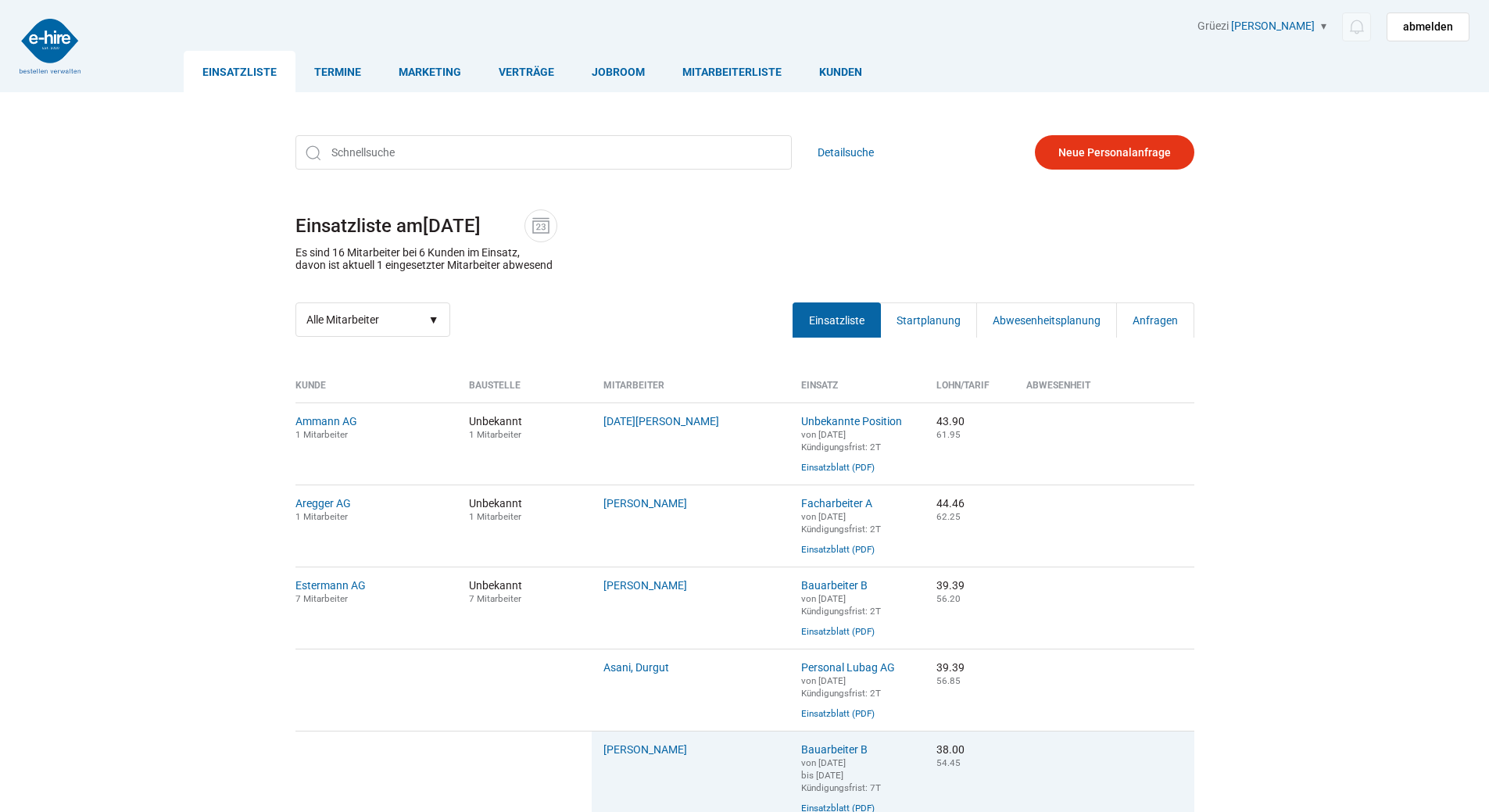
click at [248, 68] on link "Einsatzliste" at bounding box center [240, 71] width 112 height 42
click at [542, 222] on img at bounding box center [541, 225] width 24 height 24
click at [525, 222] on input "[DATE]" at bounding box center [474, 225] width 102 height 22
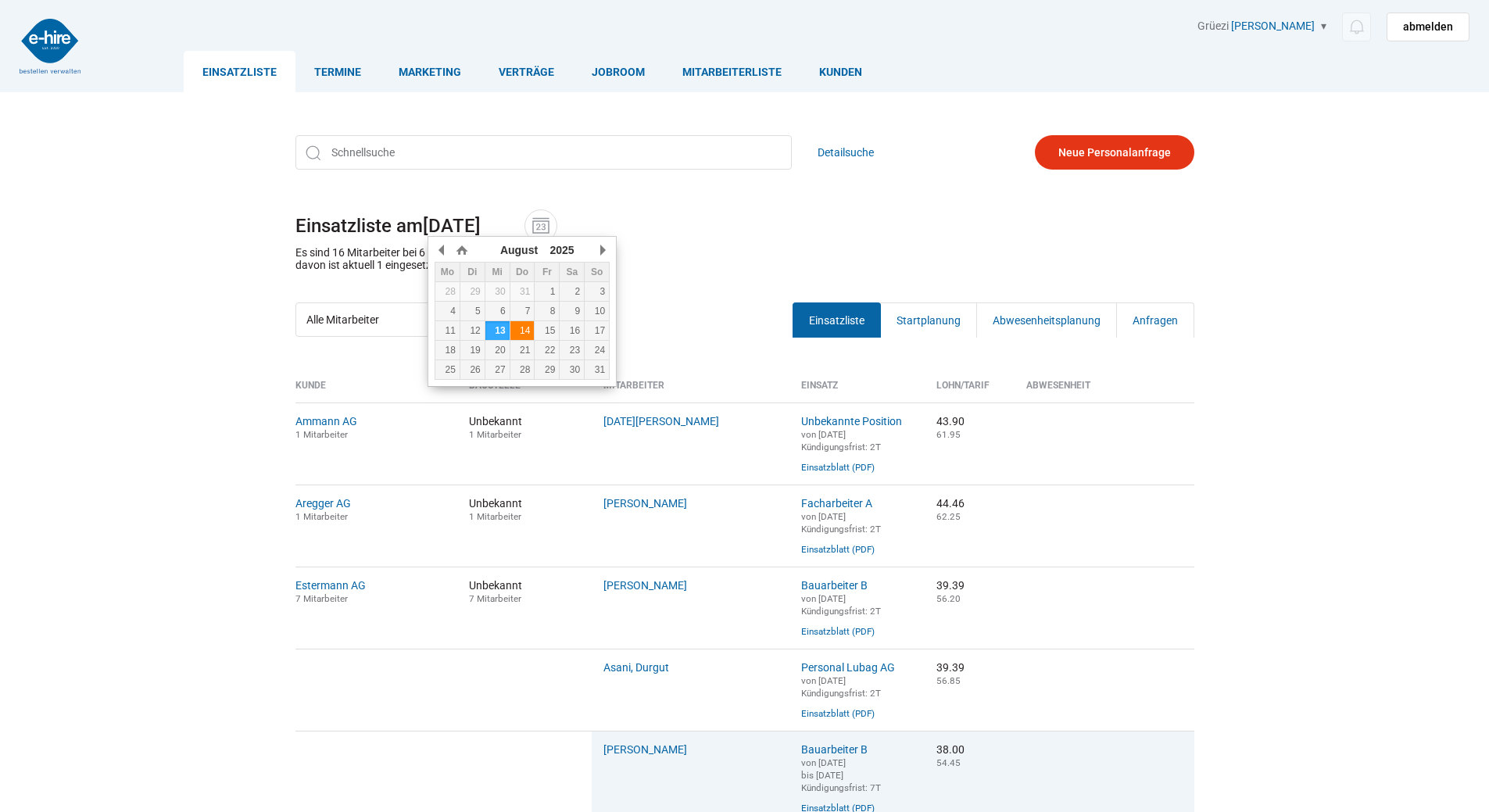
click at [522, 330] on div "14" at bounding box center [522, 331] width 24 height 11
type input "[DATE]"
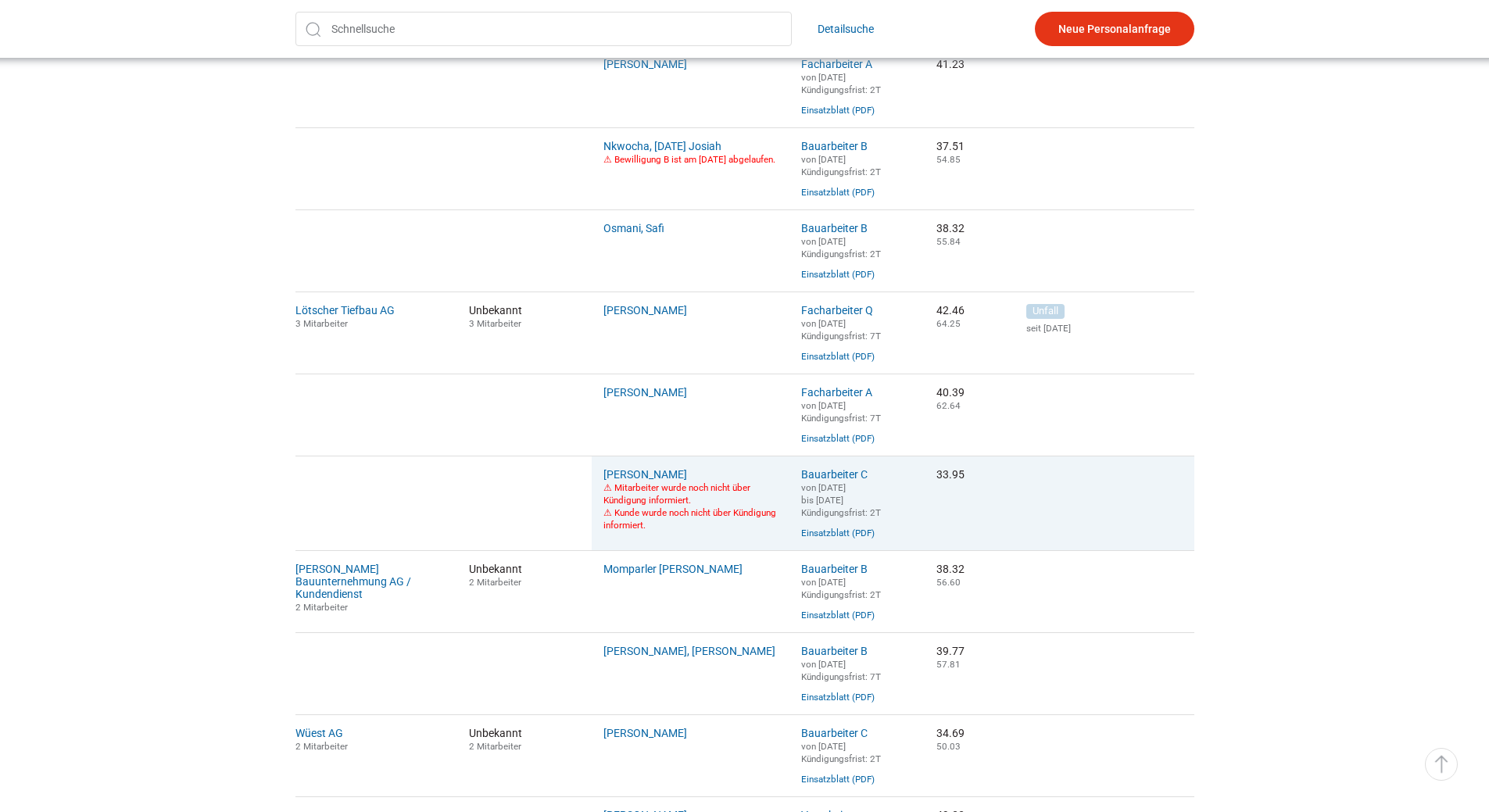
scroll to position [938, 0]
